Goal: Task Accomplishment & Management: Complete application form

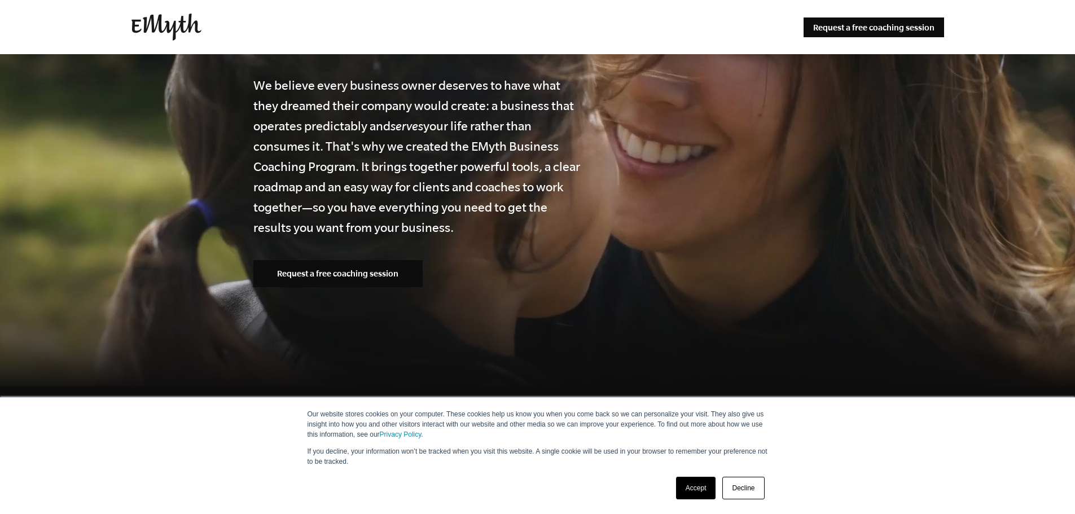
click at [422, 279] on link "Request a free coaching session" at bounding box center [337, 273] width 169 height 27
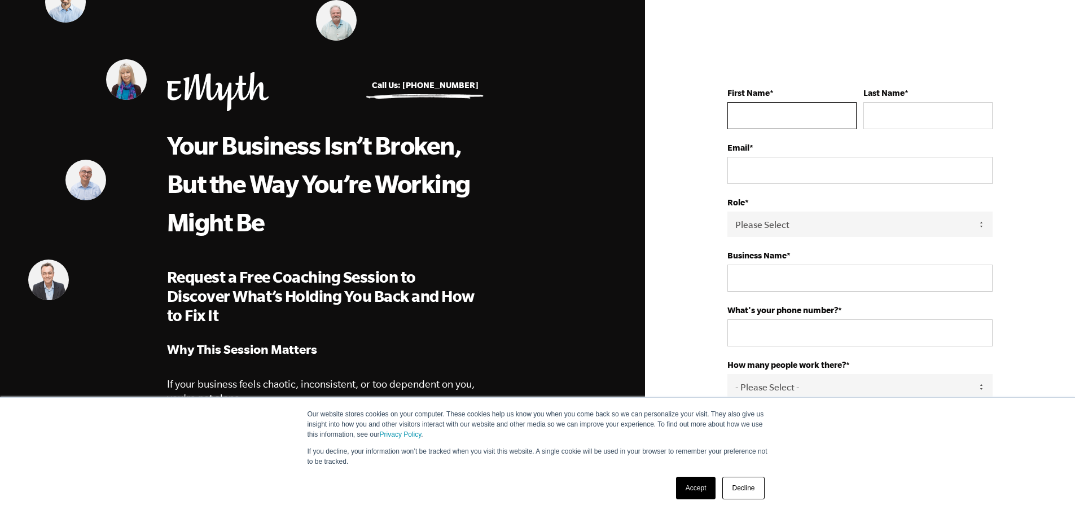
click at [794, 103] on input "First Name *" at bounding box center [792, 115] width 129 height 27
type input "LUIZ"
type input "FERREIRA"
type input "+5511949420994"
select select "[GEOGRAPHIC_DATA]"
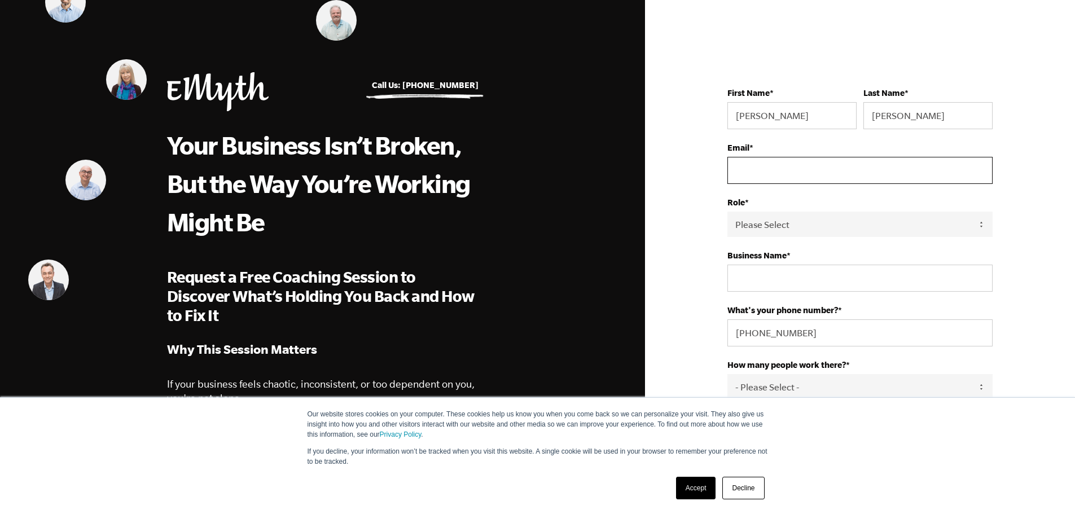
click at [773, 172] on input "Email *" at bounding box center [860, 170] width 265 height 27
click at [763, 175] on input "Email *" at bounding box center [860, 170] width 265 height 27
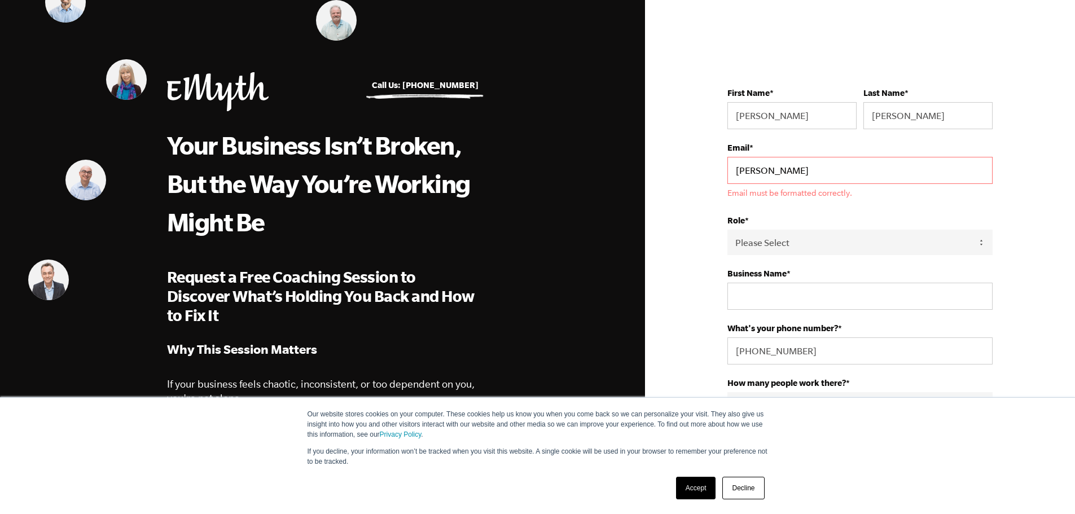
type input "luizgigante92@gmail.com"
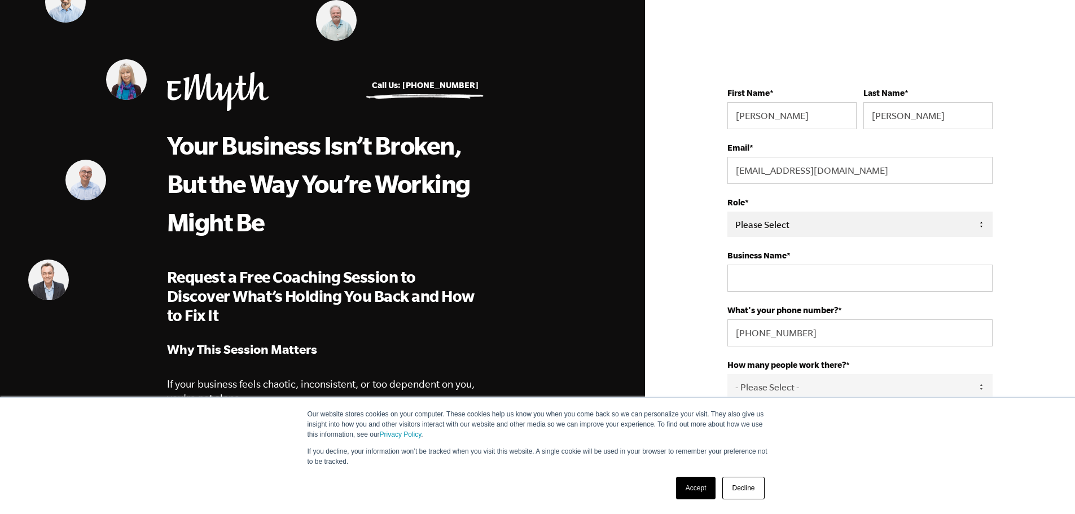
click at [811, 219] on select "Please Select Owner Partner / Co-Owner Executive Employee / Other" at bounding box center [860, 224] width 265 height 25
select select "Owner"
click at [728, 212] on select "Please Select Owner Partner / Co-Owner Executive Employee / Other" at bounding box center [860, 224] width 265 height 25
click at [784, 280] on input "Business Name *" at bounding box center [860, 278] width 265 height 27
type input "a"
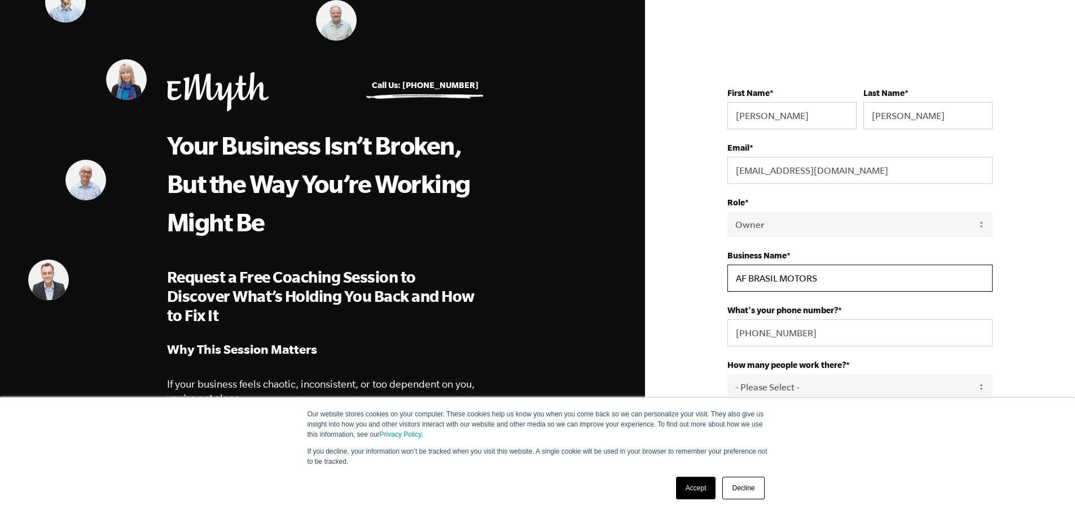
type input "AF BRASIL MOTORS"
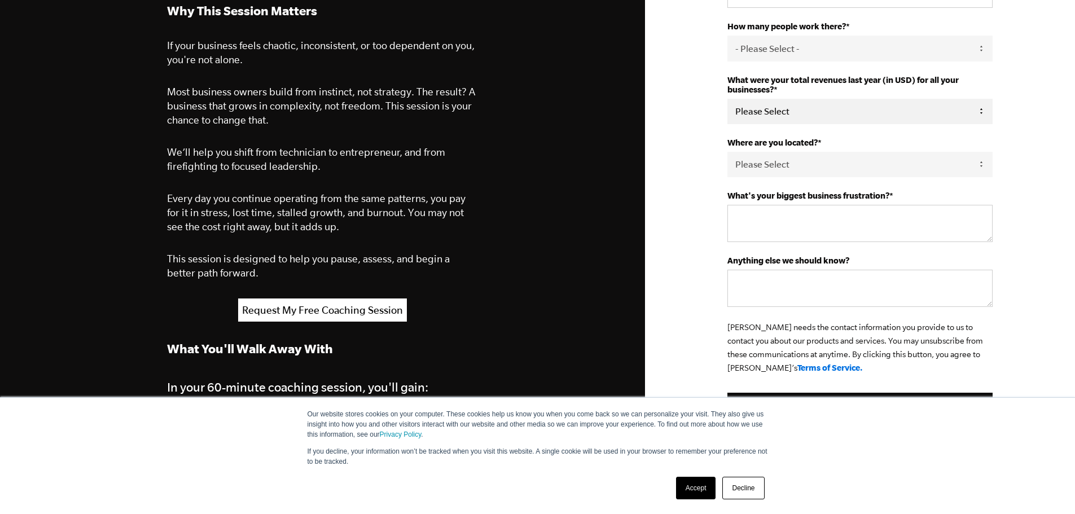
click at [825, 114] on select "Please Select 0-75K 76-150K 151-275K 276-500K 501-750K 751-1M 1-2.5M 2.5-5M 5-1…" at bounding box center [860, 111] width 265 height 25
select select "0-75K"
click at [728, 99] on select "Please Select 0-75K 76-150K 151-275K 276-500K 501-750K 751-1M 1-2.5M 2.5-5M 5-1…" at bounding box center [860, 111] width 265 height 25
click at [813, 216] on textarea "What's your biggest business frustration? *" at bounding box center [860, 223] width 265 height 37
drag, startPoint x: 808, startPoint y: 216, endPoint x: 906, endPoint y: 230, distance: 99.2
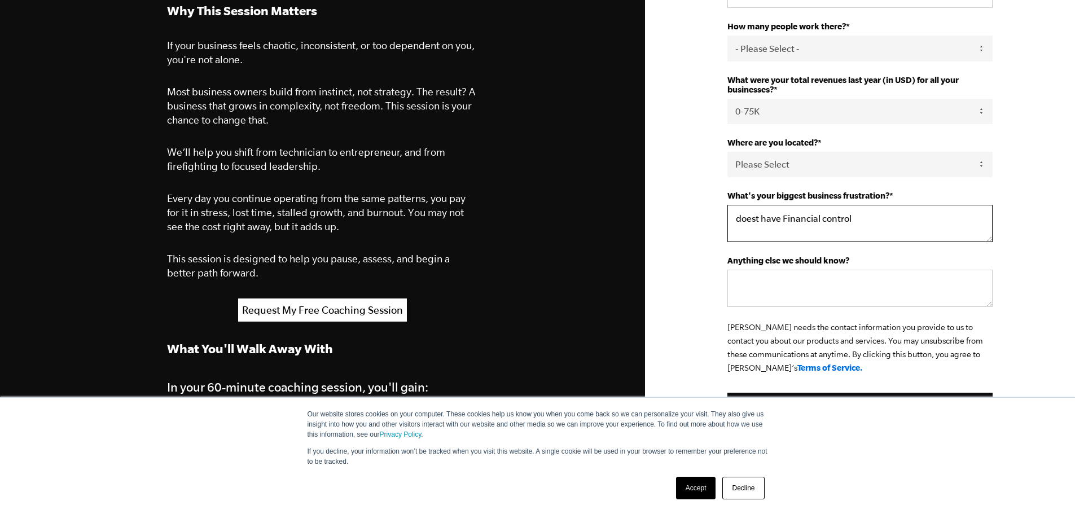
click at [808, 216] on textarea "doest have Financial control" at bounding box center [860, 223] width 265 height 37
drag, startPoint x: 933, startPoint y: 226, endPoint x: 950, endPoint y: 240, distance: 22.5
click at [950, 238] on textarea "doest have Financial control" at bounding box center [860, 223] width 265 height 37
type textarea "doest have Financial control"
click at [812, 283] on textarea "Anything else we should know?" at bounding box center [860, 288] width 265 height 37
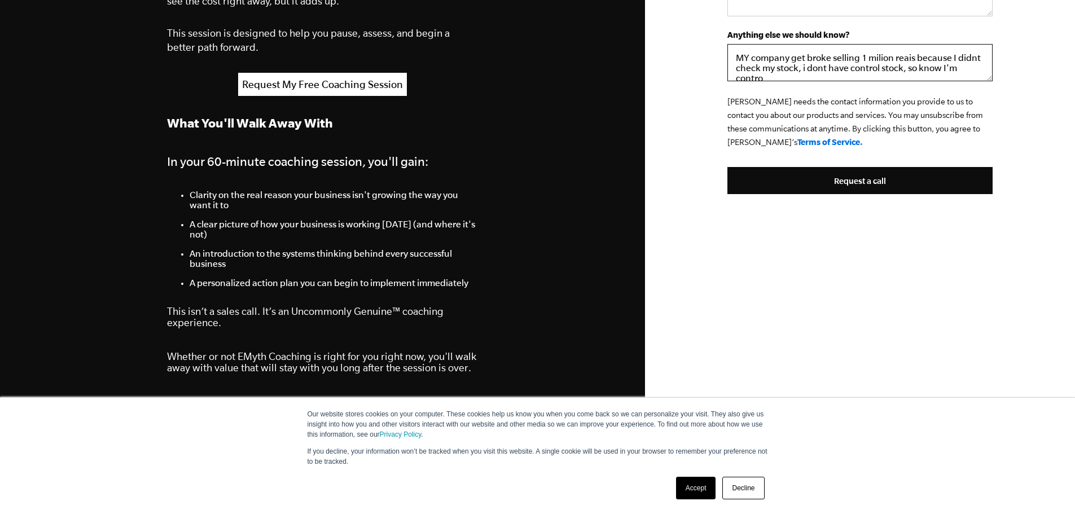
scroll to position [3, 0]
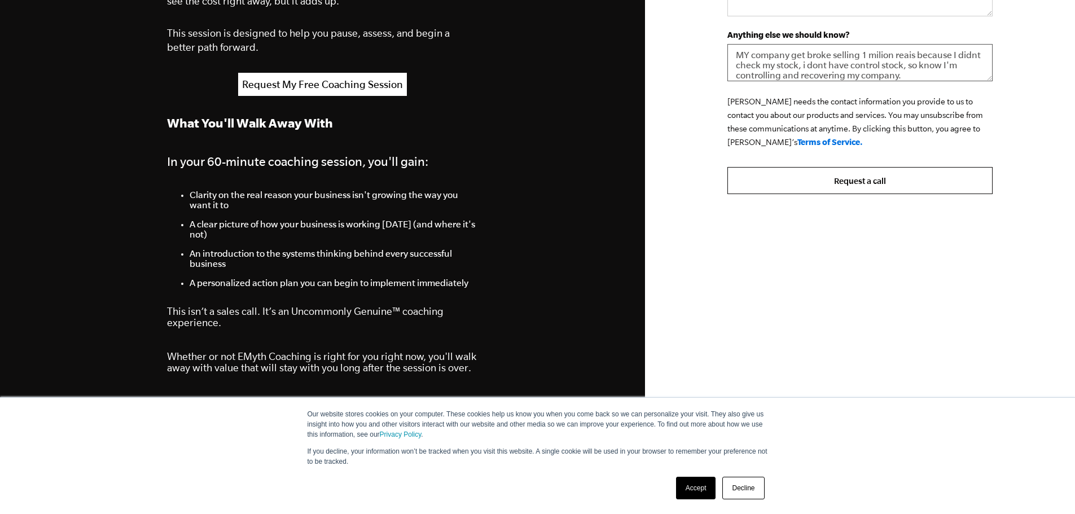
type textarea "MY company get broke selling 1 milion reais because I didnt check my stock, i d…"
click at [873, 181] on input "Request a call" at bounding box center [860, 180] width 265 height 27
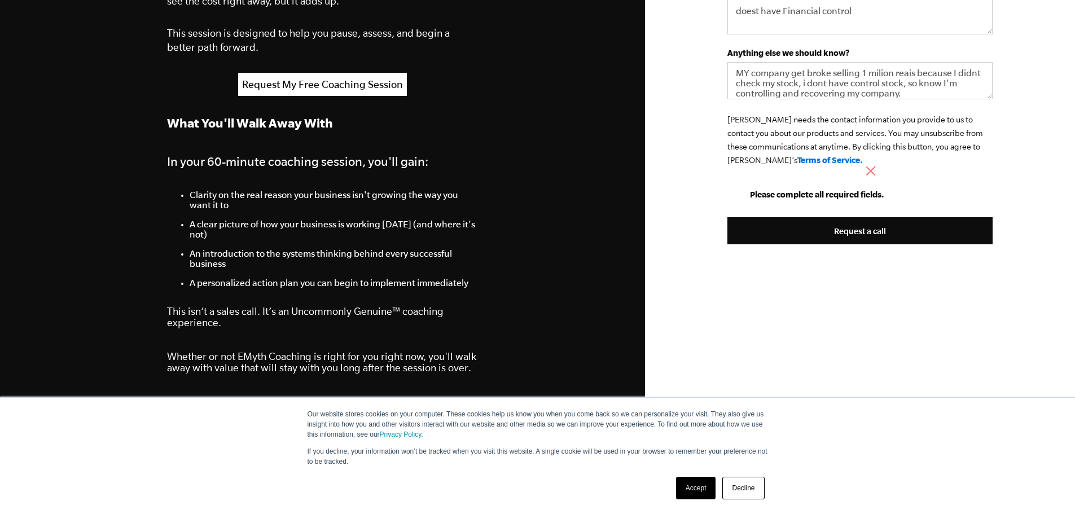
click at [798, 160] on link "Terms of Service." at bounding box center [830, 160] width 65 height 10
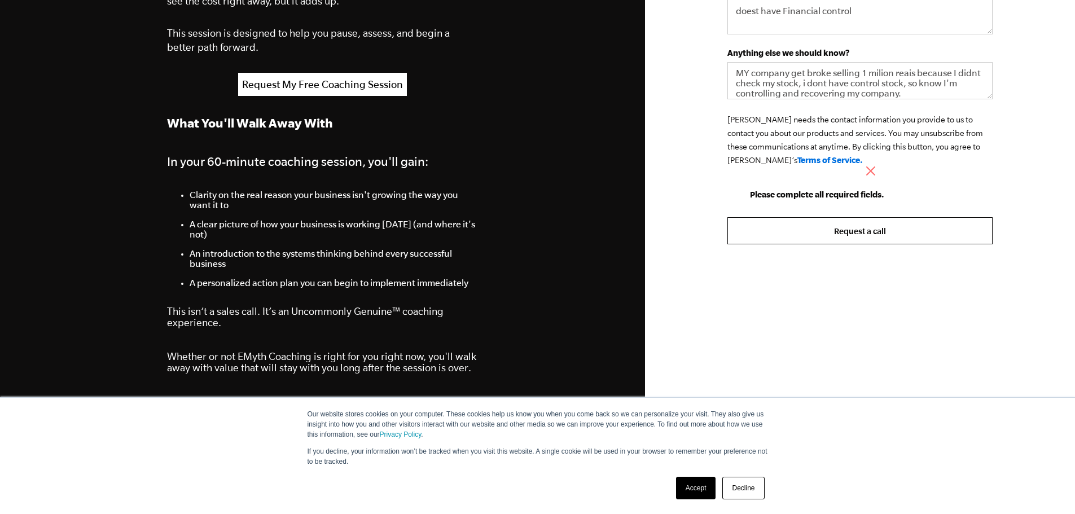
click at [855, 229] on input "Request a call" at bounding box center [860, 230] width 265 height 27
click at [825, 234] on input "Request a call" at bounding box center [860, 230] width 265 height 27
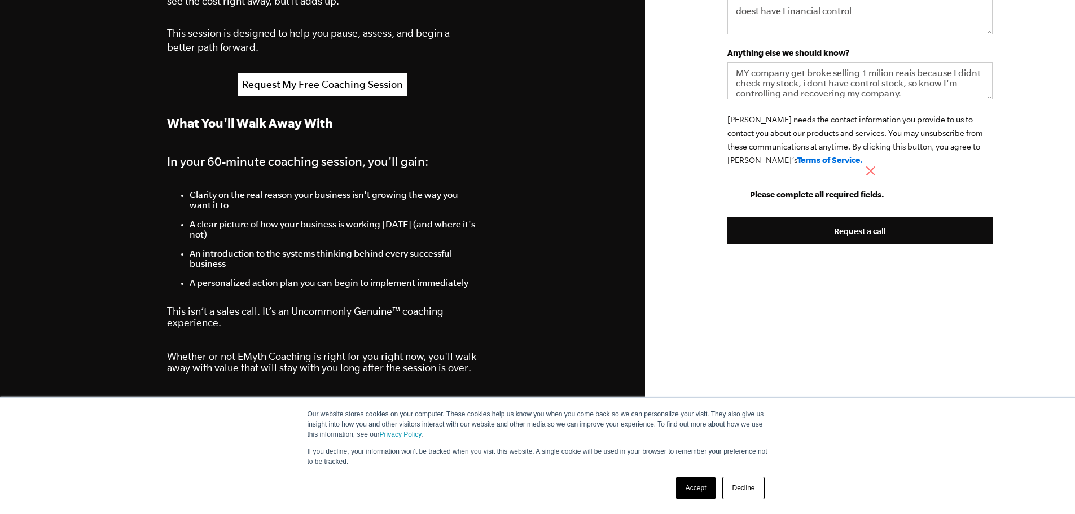
click at [744, 151] on p "EMyth needs the contact information you provide to us to contact you about our …" at bounding box center [860, 140] width 265 height 54
click at [783, 193] on label "Please complete all required fields." at bounding box center [817, 195] width 134 height 10
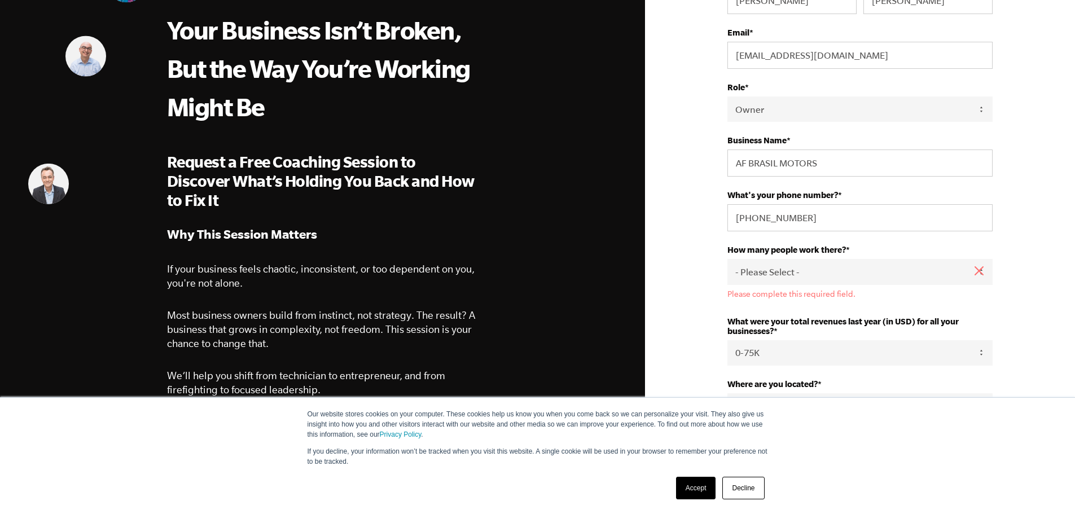
scroll to position [113, 0]
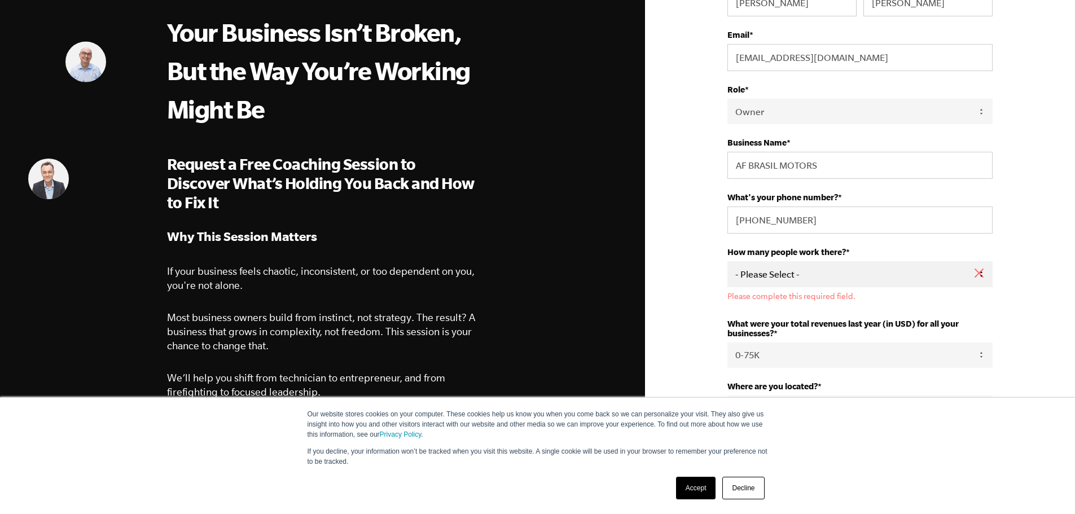
click at [816, 280] on select "- Please Select - 50+ 35-49 20-34 10-19 4-9 1-3 0 tfa_105 tfa_106 tfa_107 tfa_1…" at bounding box center [860, 273] width 265 height 25
click at [723, 253] on div "First Name * LUIZ Last Name * FERREIRA Email * luizgigante92@gmail.com Role * P…" at bounding box center [860, 320] width 299 height 753
drag, startPoint x: 843, startPoint y: 225, endPoint x: 627, endPoint y: 213, distance: 217.1
type input "5511949420994"
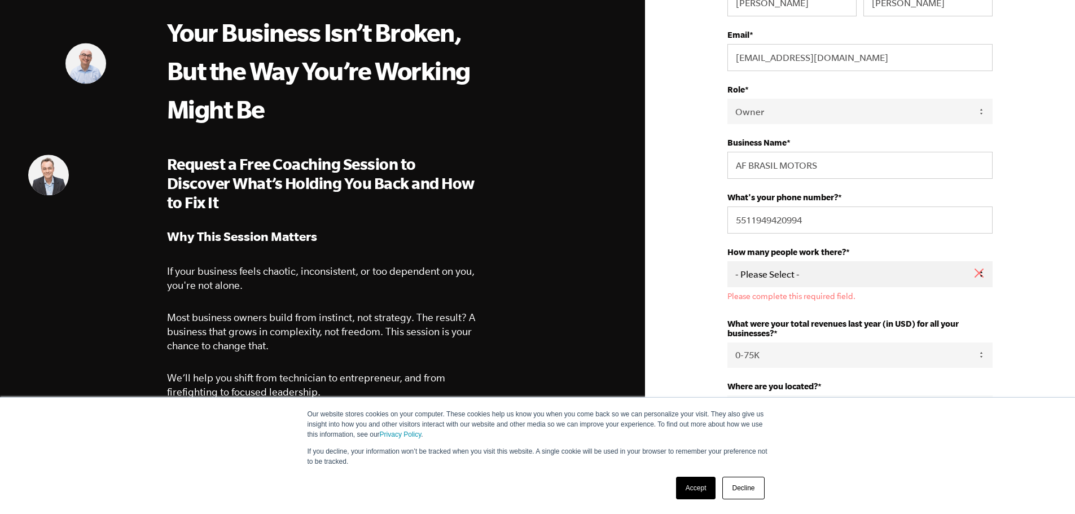
click at [762, 281] on select "- Please Select - 50+ 35-49 20-34 10-19 4-9 1-3 0 tfa_105 tfa_106 tfa_107 tfa_1…" at bounding box center [860, 273] width 265 height 25
click at [728, 261] on select "- Please Select - 50+ 35-49 20-34 10-19 4-9 1-3 0 tfa_105 tfa_106 tfa_107 tfa_1…" at bounding box center [860, 273] width 265 height 25
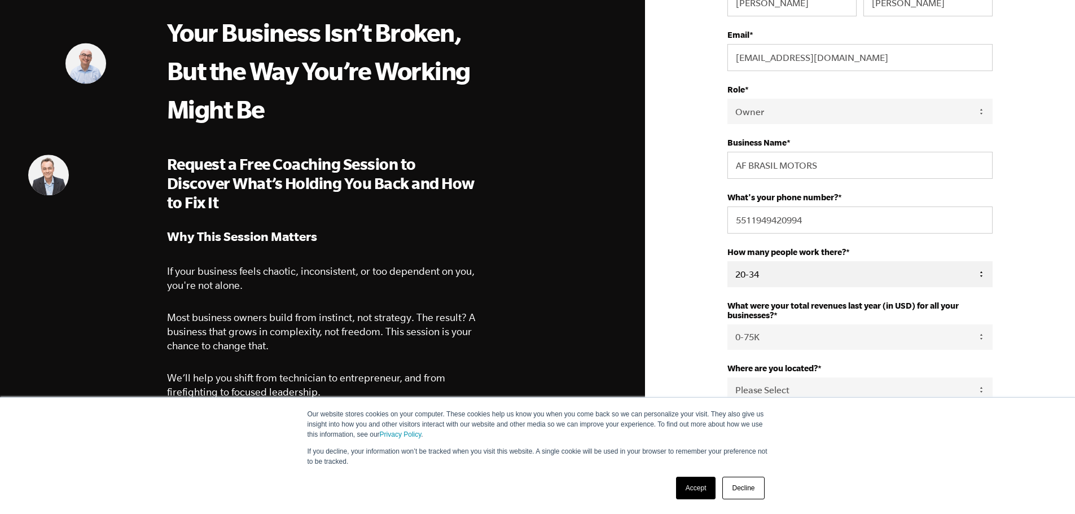
drag, startPoint x: 880, startPoint y: 278, endPoint x: 872, endPoint y: 278, distance: 8.5
click at [880, 277] on select "- Please Select - 50+ 35-49 20-34 10-19 4-9 1-3 0 tfa_105 tfa_106 tfa_107 tfa_1…" at bounding box center [860, 273] width 265 height 25
select select "4-9"
click at [728, 261] on select "- Please Select - 50+ 35-49 20-34 10-19 4-9 1-3 0 tfa_105 tfa_106 tfa_107 tfa_1…" at bounding box center [860, 273] width 265 height 25
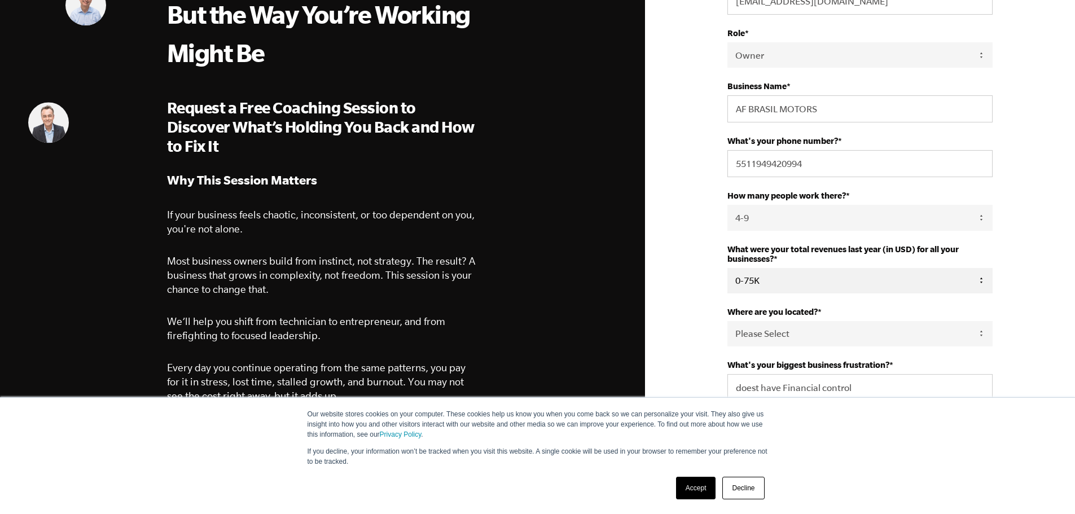
click at [874, 283] on select "Please Select 0-75K 76-150K 151-275K 276-500K 501-750K 751-1M 1-2.5M 2.5-5M 5-1…" at bounding box center [860, 280] width 265 height 25
click at [728, 268] on select "Please Select 0-75K 76-150K 151-275K 276-500K 501-750K 751-1M 1-2.5M 2.5-5M 5-1…" at bounding box center [860, 280] width 265 height 25
click at [727, 508] on div "Our website stores cookies on your computer. These cookies help us know you whe…" at bounding box center [538, 456] width 565 height 116
click at [803, 279] on select "Please Select 0-75K 76-150K 151-275K 276-500K 501-750K 751-1M 1-2.5M 2.5-5M 5-1…" at bounding box center [860, 280] width 265 height 25
select select "0-75K"
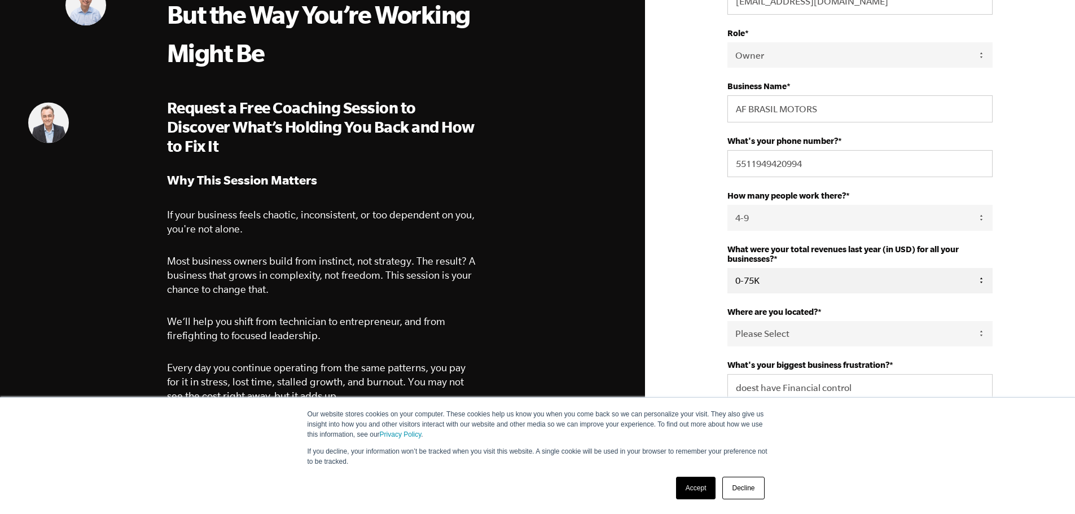
click at [728, 268] on select "Please Select 0-75K 76-150K 151-275K 276-500K 501-750K 751-1M 1-2.5M 2.5-5M 5-1…" at bounding box center [860, 280] width 265 height 25
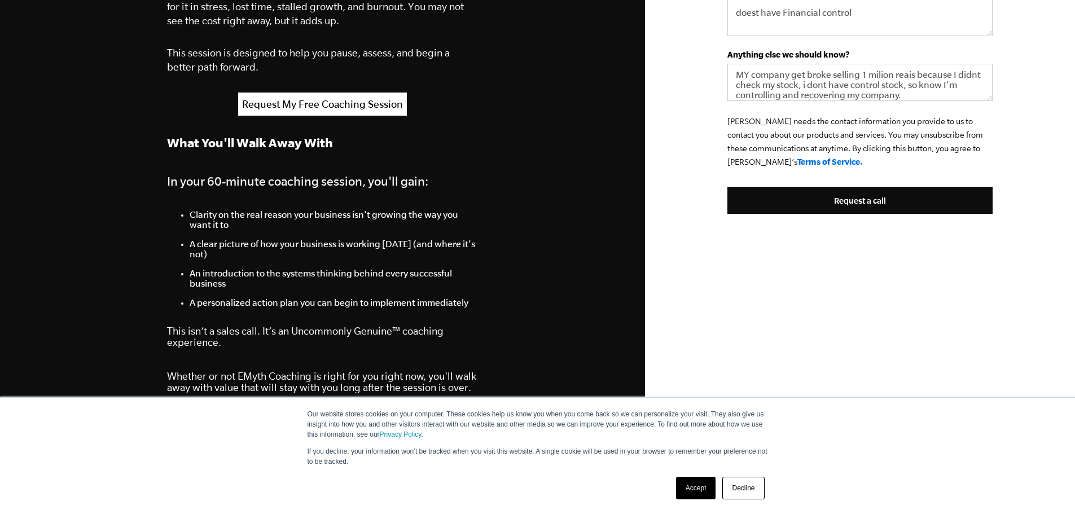
scroll to position [452, 0]
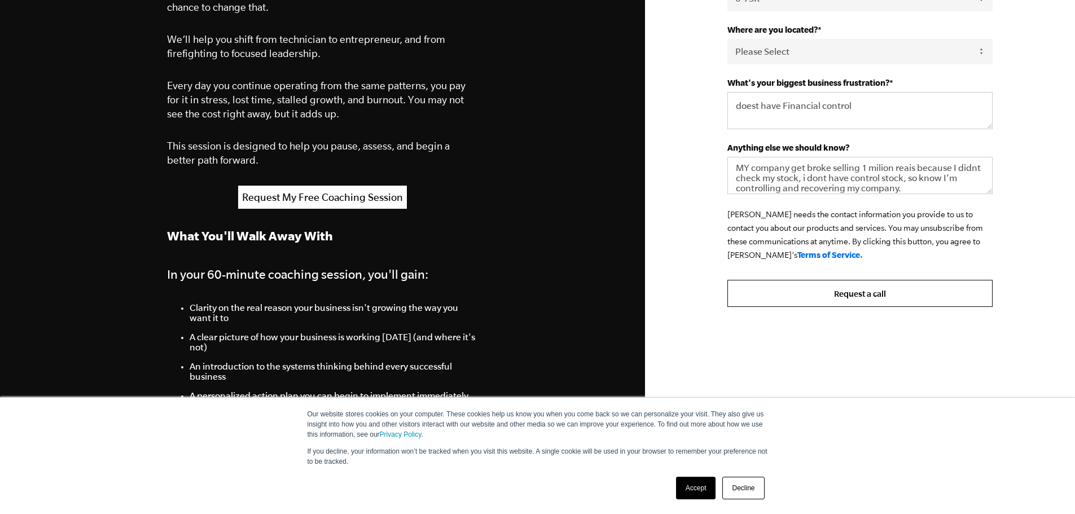
click at [819, 285] on input "Request a call" at bounding box center [860, 293] width 265 height 27
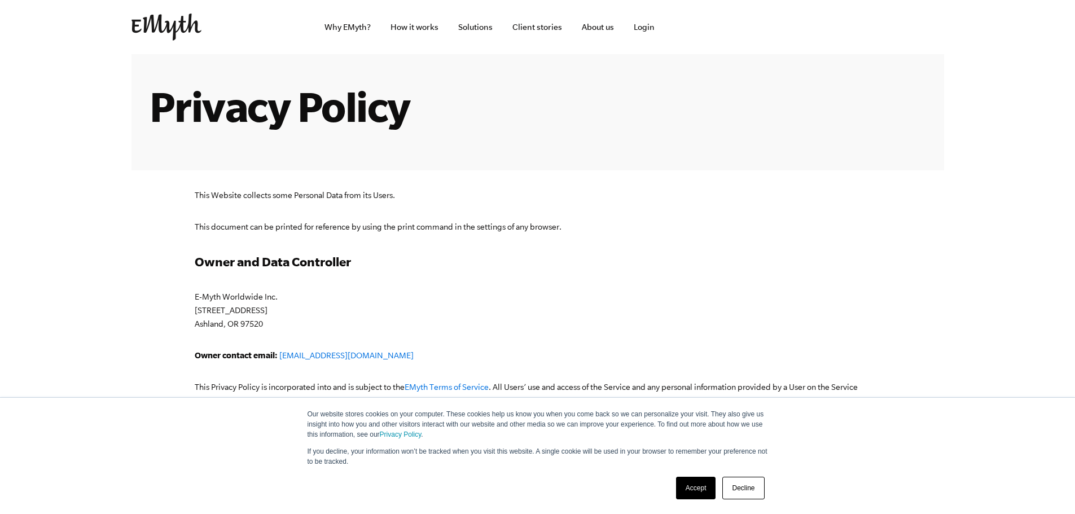
click at [701, 492] on link "Accept" at bounding box center [696, 488] width 40 height 23
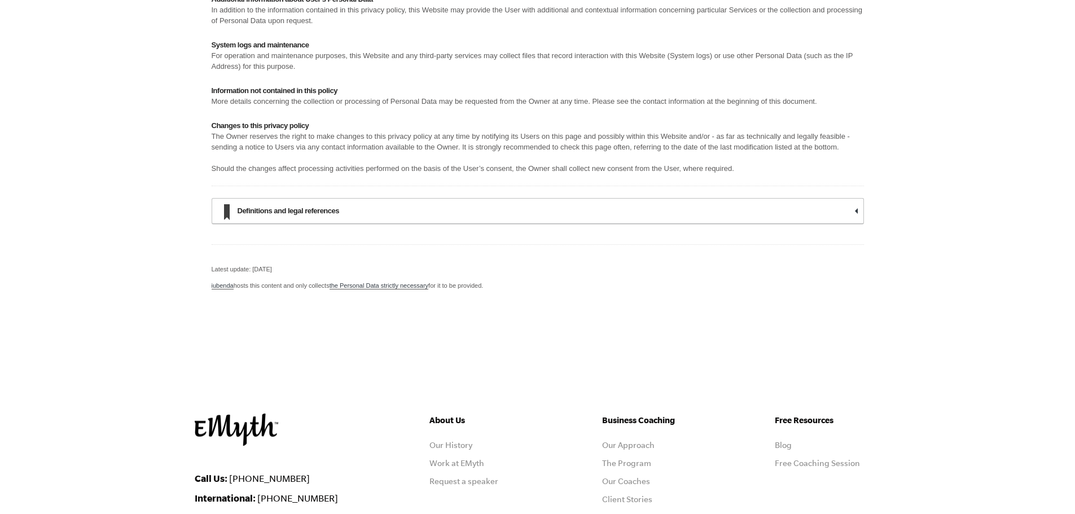
scroll to position [9126, 0]
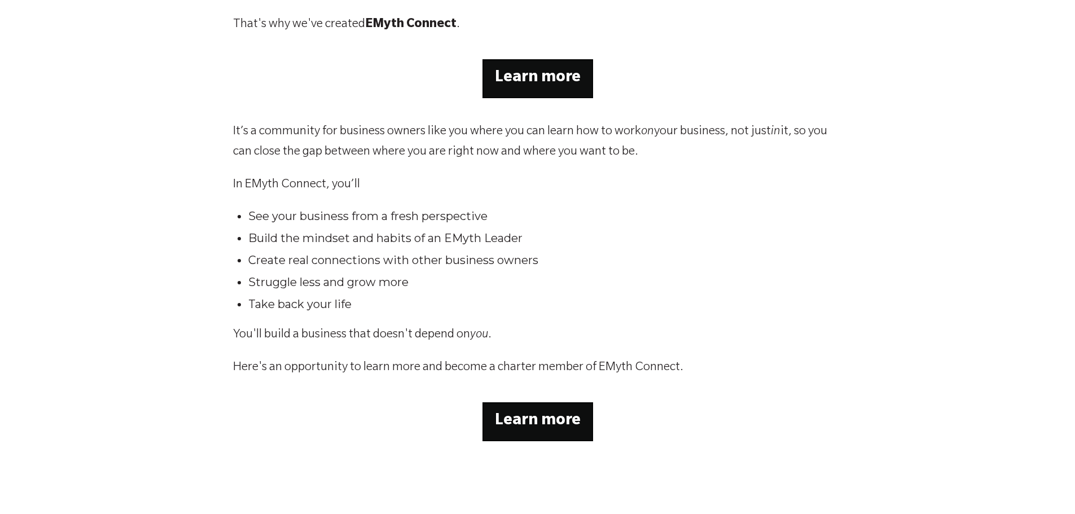
scroll to position [169, 0]
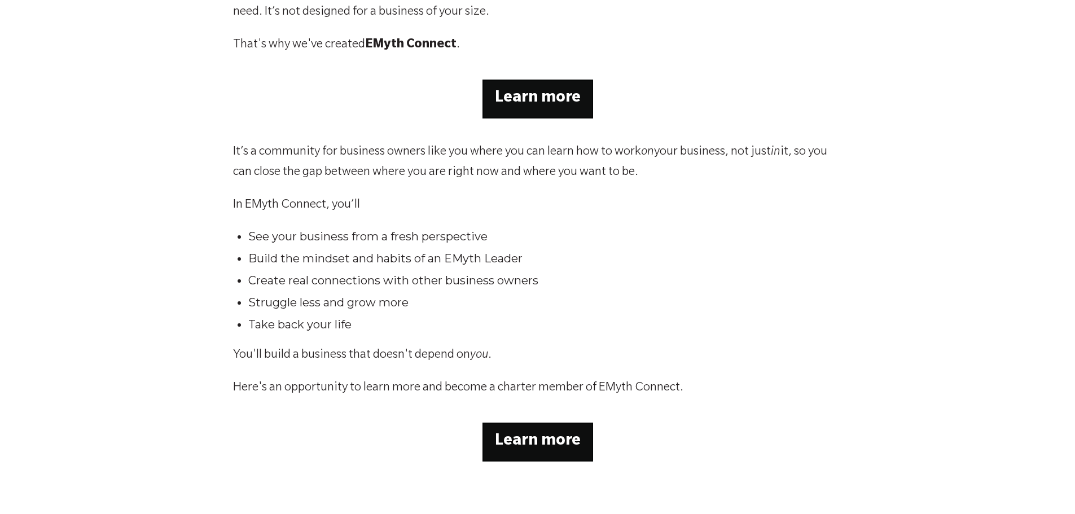
click at [558, 102] on strong "Learn more" at bounding box center [538, 98] width 86 height 17
